Goal: Find specific page/section: Find specific page/section

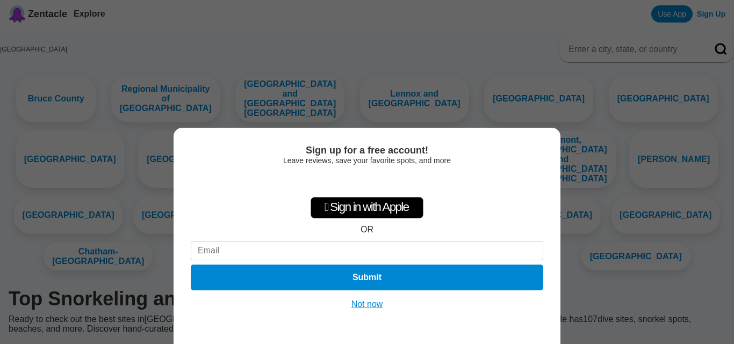
click at [372, 302] on button "Not now" at bounding box center [367, 304] width 38 height 11
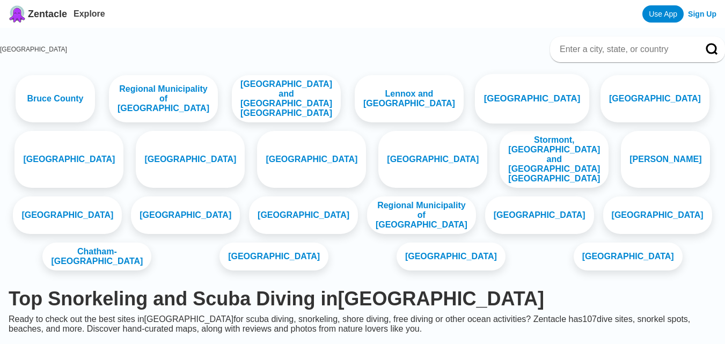
click at [475, 98] on link "[GEOGRAPHIC_DATA]" at bounding box center [532, 98] width 114 height 49
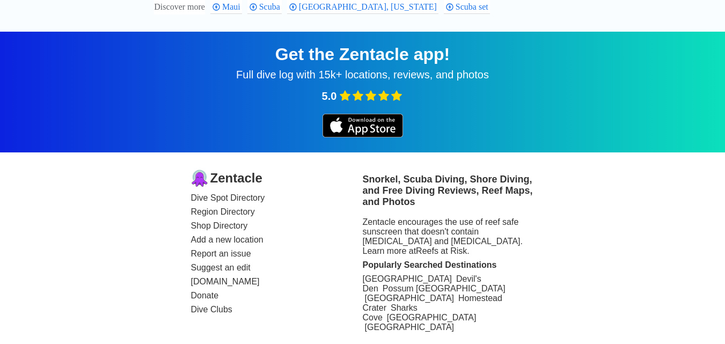
scroll to position [1054, 0]
